Goal: Entertainment & Leisure: Browse casually

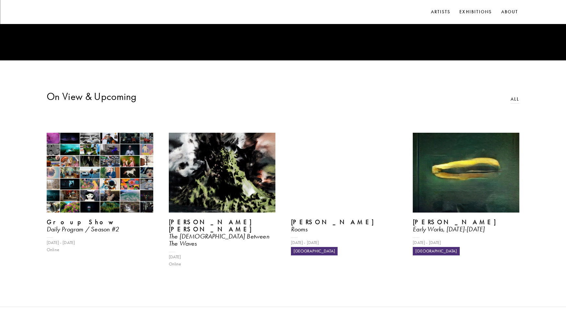
scroll to position [292, 0]
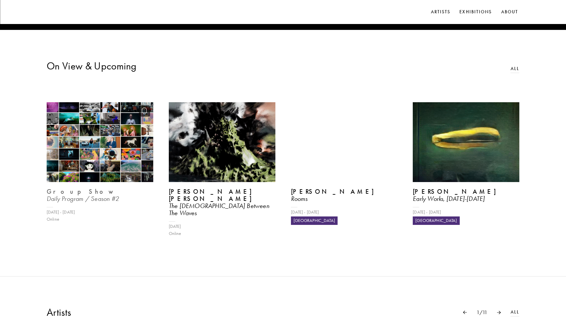
click at [107, 169] on img at bounding box center [100, 142] width 110 height 82
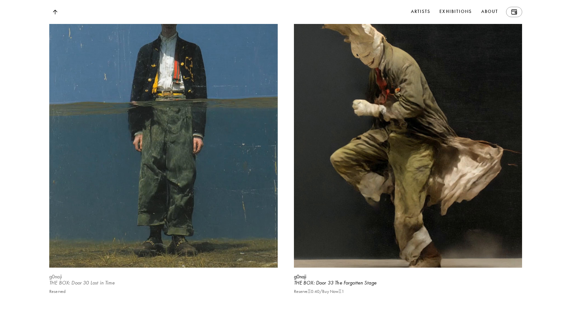
scroll to position [5931, 0]
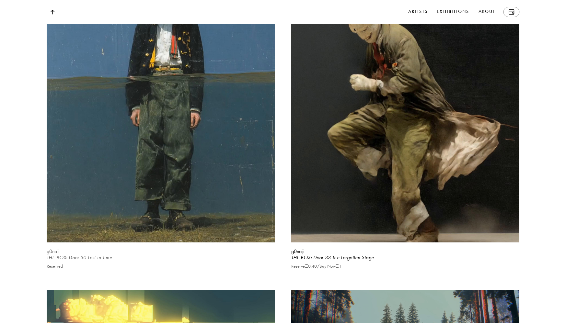
click at [117, 207] on video at bounding box center [160, 100] width 235 height 294
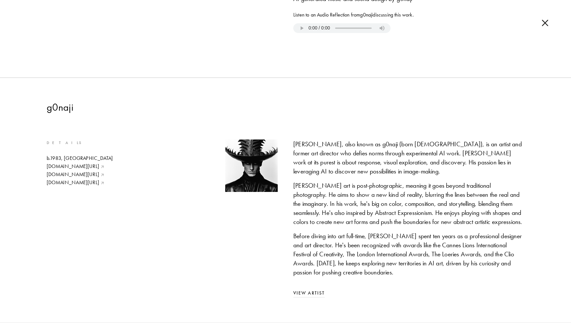
scroll to position [496, 0]
click at [308, 290] on link "View Artist" at bounding box center [408, 293] width 231 height 7
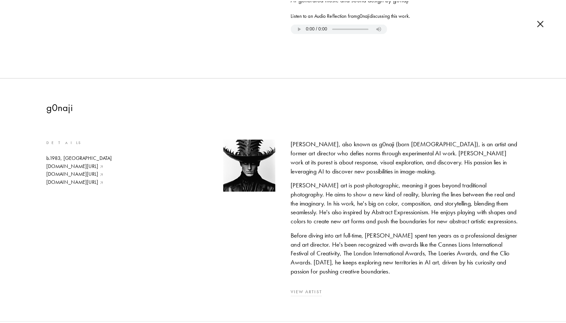
scroll to position [5889, 0]
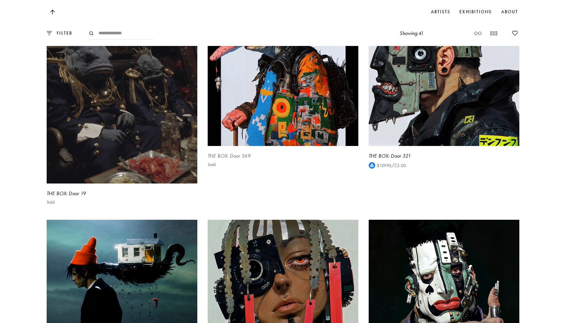
scroll to position [713, 0]
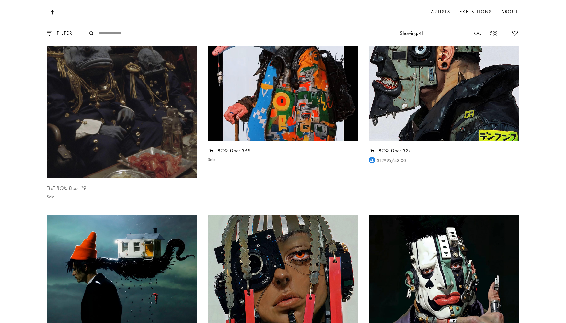
click at [127, 149] on video at bounding box center [121, 84] width 155 height 194
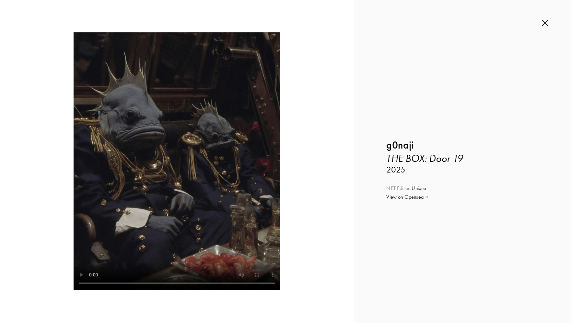
click at [404, 197] on link "View on Opensea" at bounding box center [462, 197] width 152 height 7
click at [542, 26] on img at bounding box center [545, 22] width 6 height 7
